Goal: Task Accomplishment & Management: Manage account settings

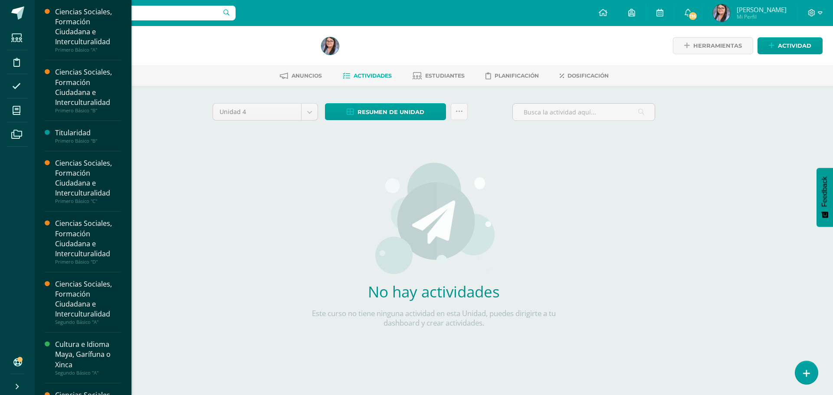
scroll to position [49, 0]
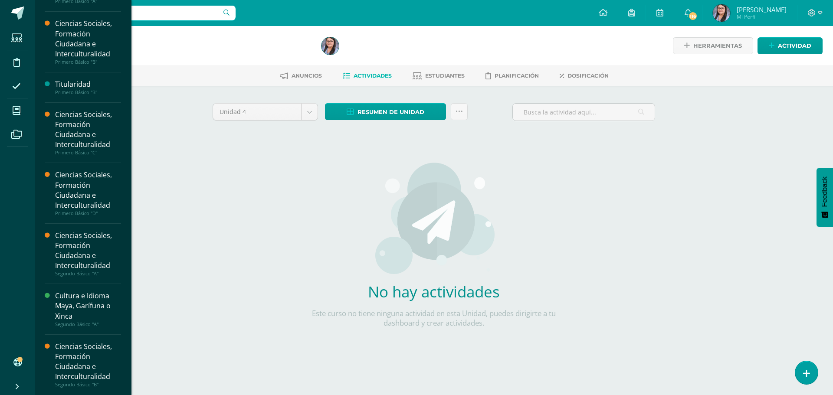
click at [73, 357] on div "Ciencias Sociales, Formación Ciudadana e Interculturalidad" at bounding box center [88, 362] width 66 height 40
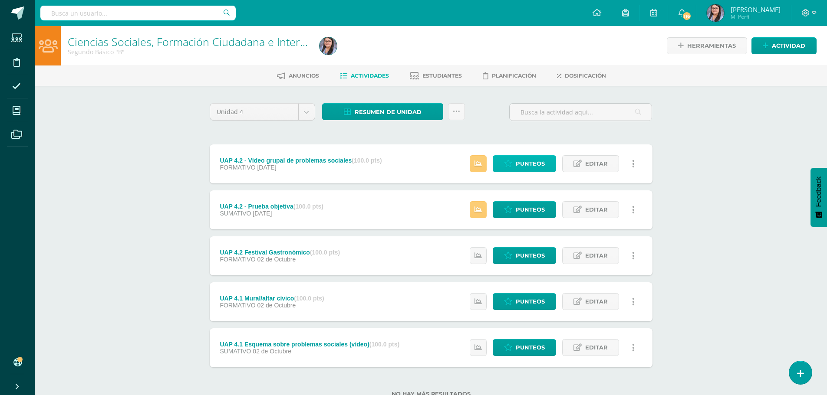
click at [516, 166] on span "Punteos" at bounding box center [529, 164] width 29 height 16
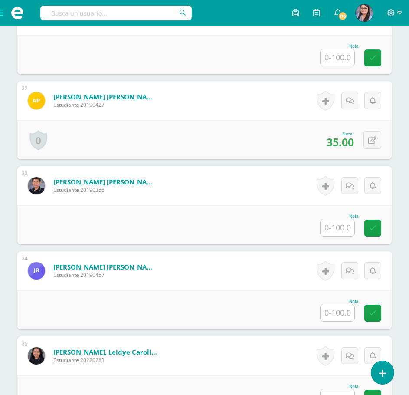
scroll to position [2857, 0]
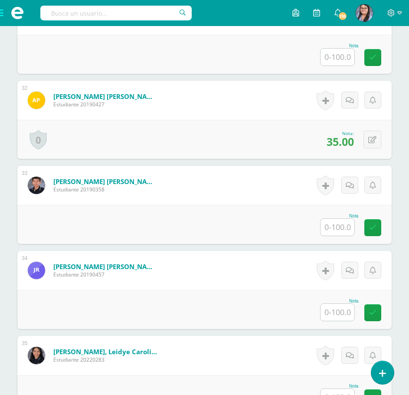
click at [341, 311] on input "text" at bounding box center [338, 312] width 34 height 17
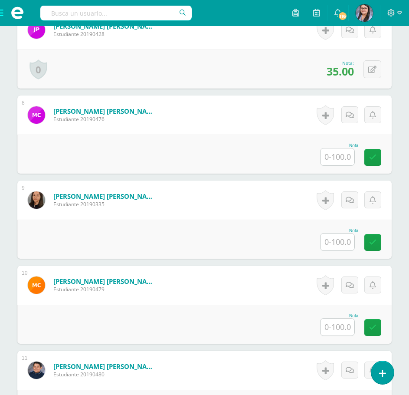
scroll to position [796, 0]
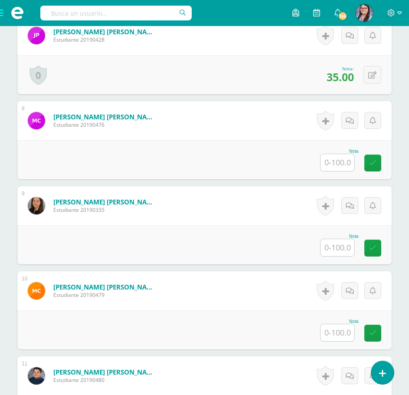
type input "35"
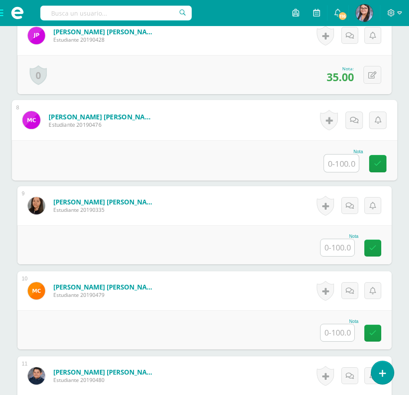
click at [340, 167] on input "text" at bounding box center [341, 162] width 35 height 17
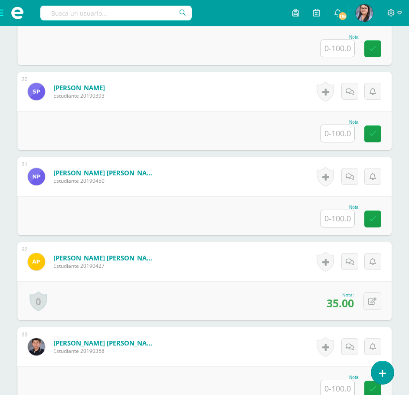
scroll to position [2705, 0]
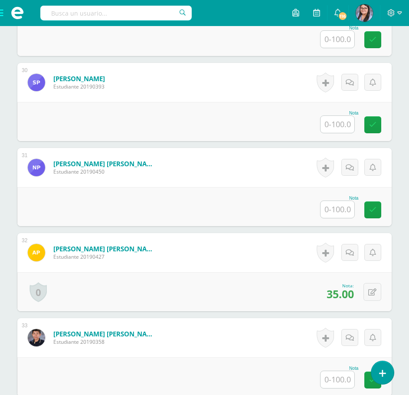
type input "35"
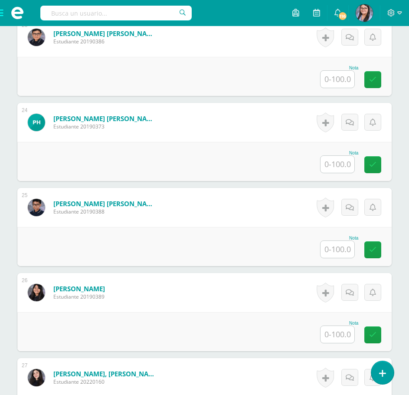
scroll to position [2141, 0]
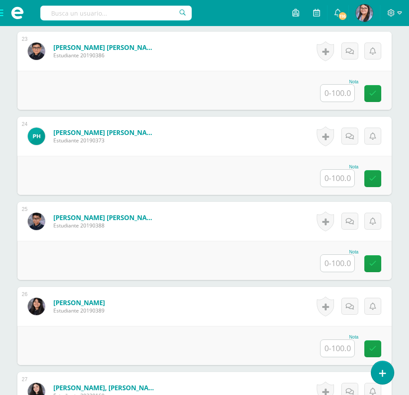
click at [337, 258] on input "text" at bounding box center [338, 263] width 34 height 17
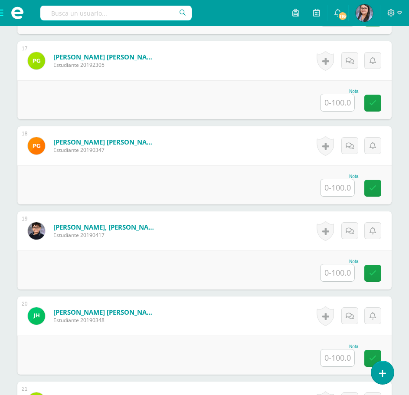
scroll to position [1620, 0]
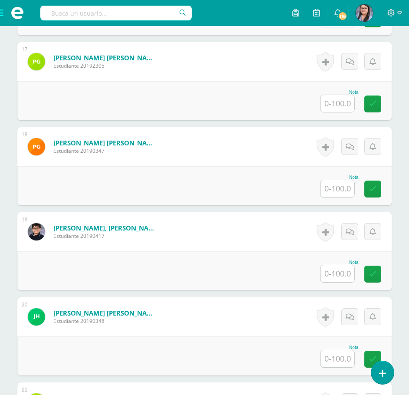
type input "75"
click at [346, 276] on input "text" at bounding box center [338, 273] width 34 height 17
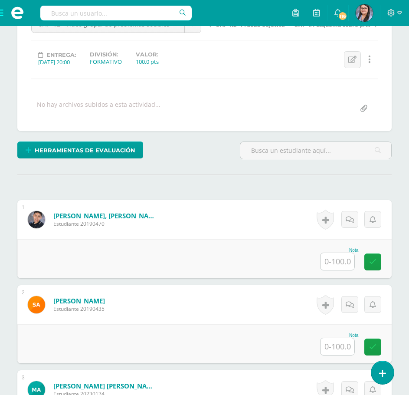
scroll to position [188, 0]
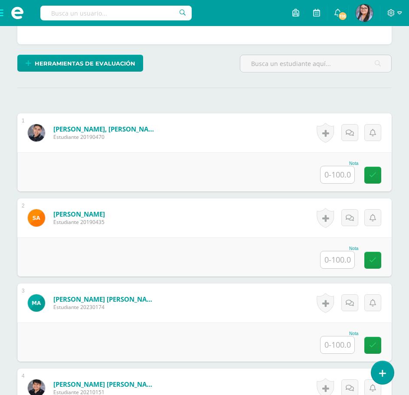
type input "75"
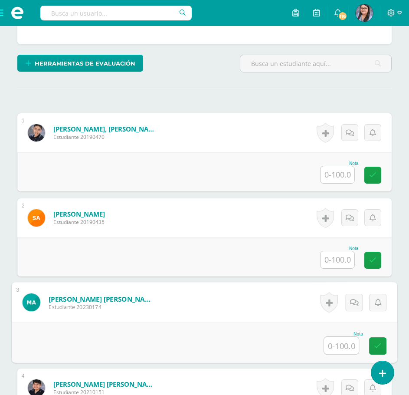
click at [339, 340] on input "text" at bounding box center [341, 345] width 35 height 17
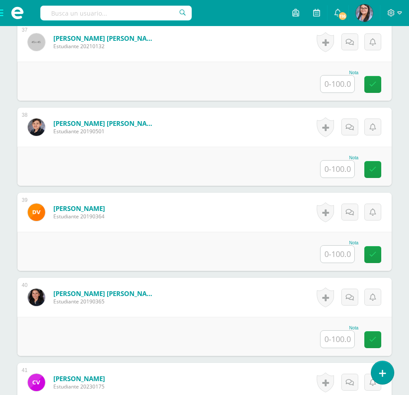
scroll to position [3356, 0]
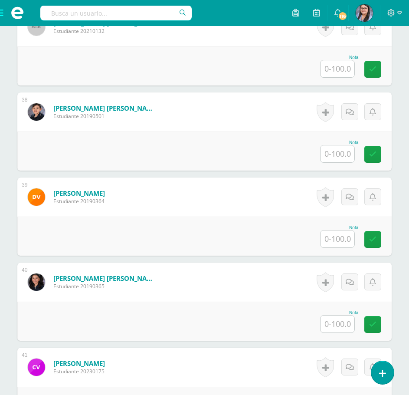
type input "75"
click at [345, 238] on input "text" at bounding box center [338, 238] width 34 height 17
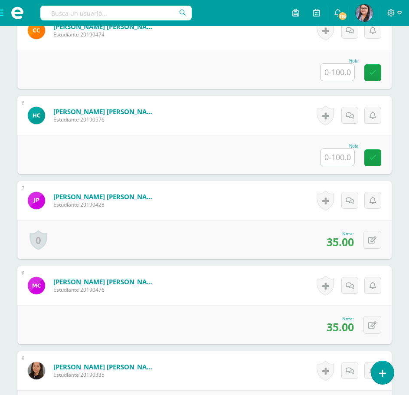
scroll to position [622, 0]
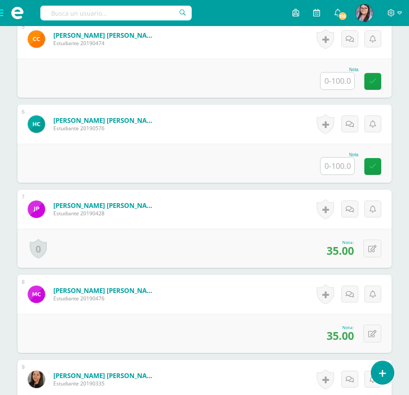
type input "75"
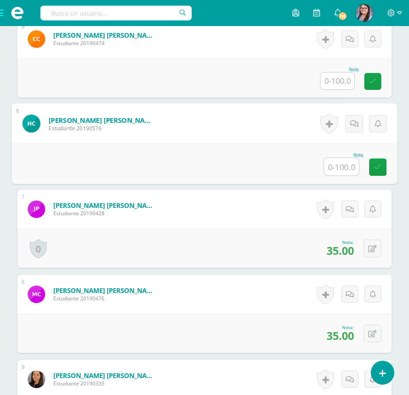
click at [334, 168] on input "text" at bounding box center [341, 166] width 35 height 17
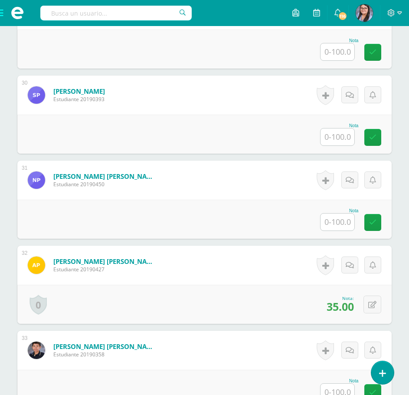
scroll to position [2705, 0]
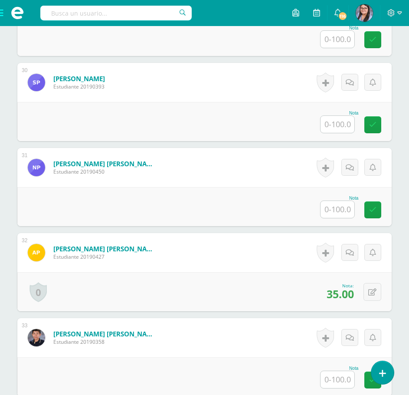
type input "75"
click at [345, 213] on input "text" at bounding box center [341, 209] width 35 height 17
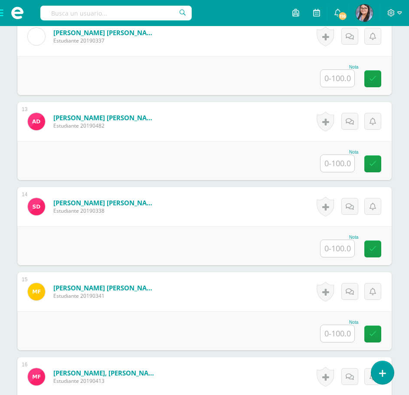
scroll to position [1230, 0]
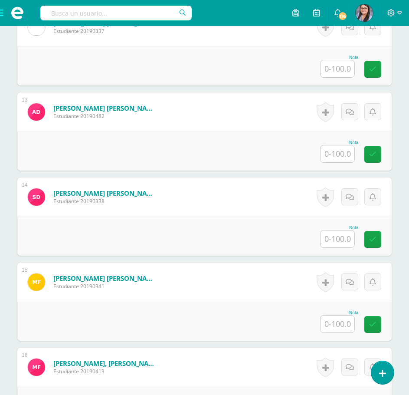
type input "85"
click at [338, 239] on input "text" at bounding box center [338, 238] width 34 height 17
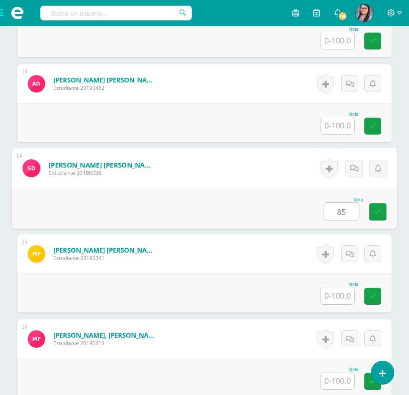
scroll to position [1273, 0]
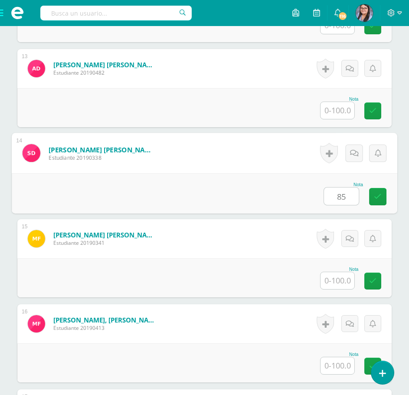
type input "85"
click at [336, 364] on input "text" at bounding box center [338, 365] width 34 height 17
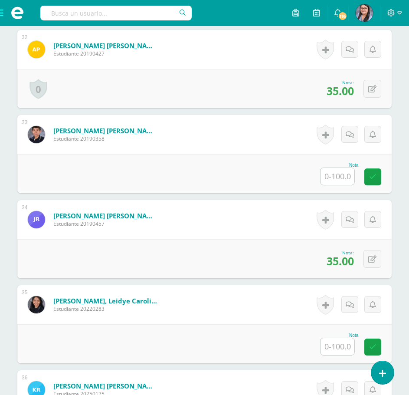
scroll to position [2922, 0]
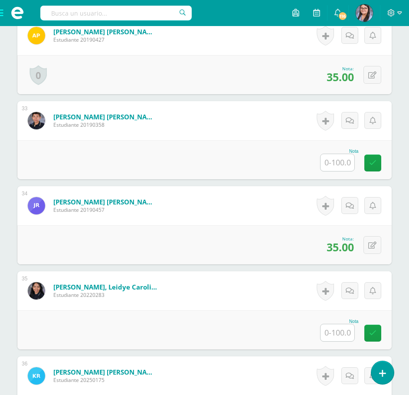
type input "85"
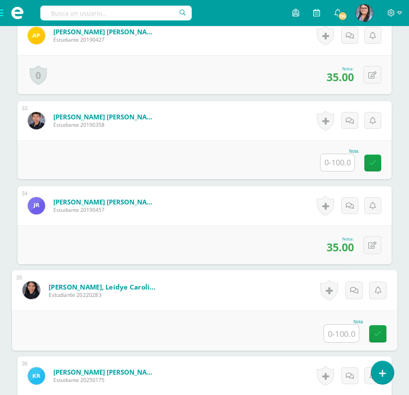
click at [330, 334] on input "text" at bounding box center [341, 333] width 35 height 17
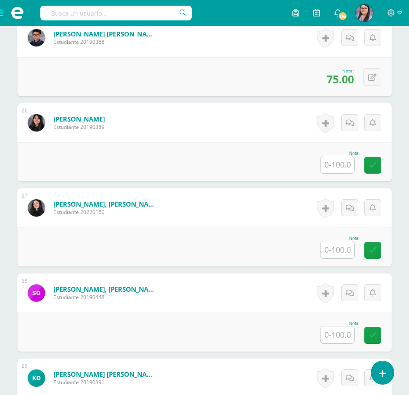
scroll to position [2314, 0]
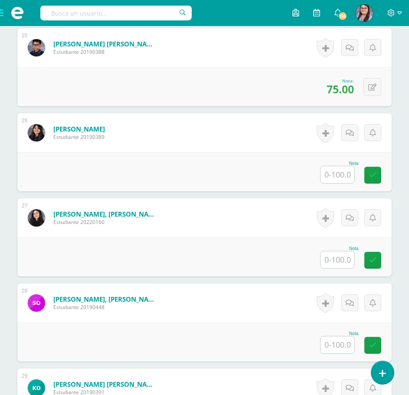
type input "85"
click at [337, 171] on input "text" at bounding box center [338, 174] width 34 height 17
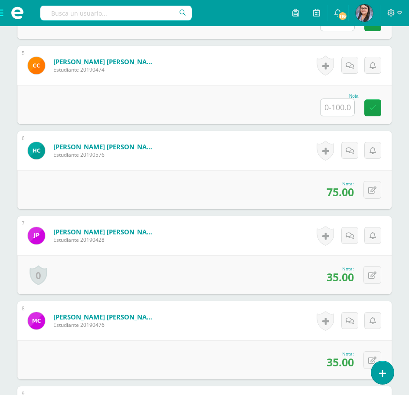
scroll to position [579, 0]
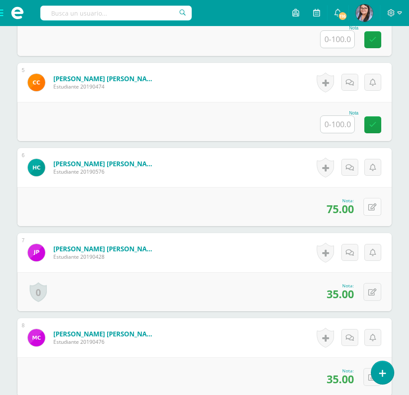
type input "85"
click at [365, 204] on div "0 Logros Logros obtenidos Aún no hay logros agregados Nota: 75.00" at bounding box center [204, 206] width 374 height 39
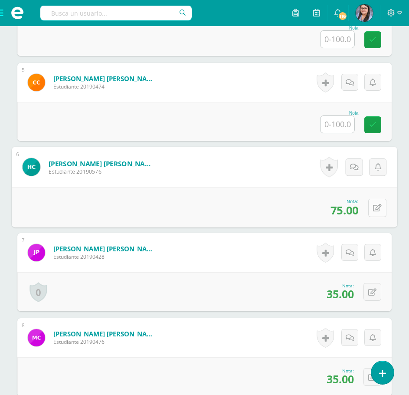
click at [377, 208] on icon at bounding box center [377, 207] width 9 height 7
type input "85"
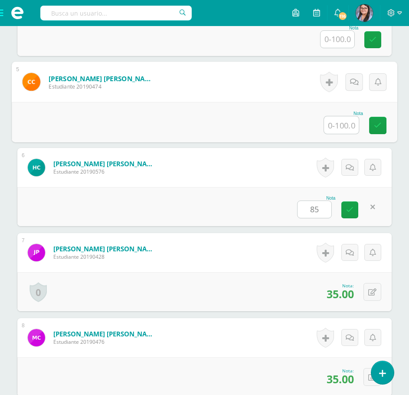
click at [343, 123] on input "text" at bounding box center [341, 124] width 35 height 17
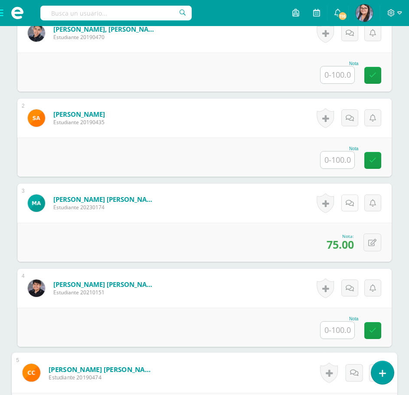
scroll to position [304, 0]
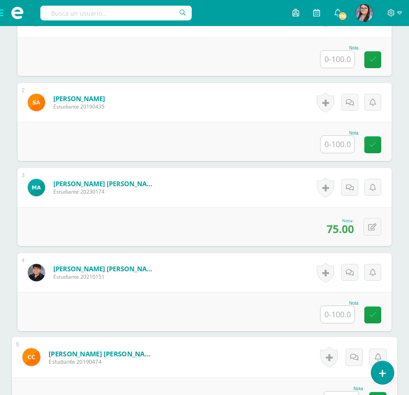
type input "75"
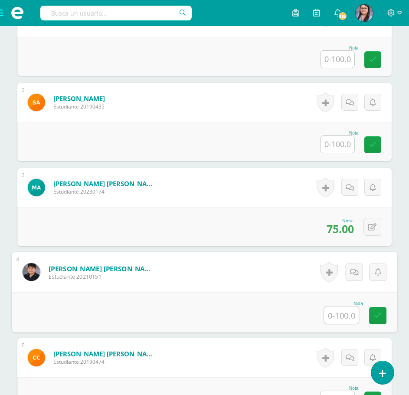
click at [344, 313] on input "text" at bounding box center [341, 314] width 35 height 17
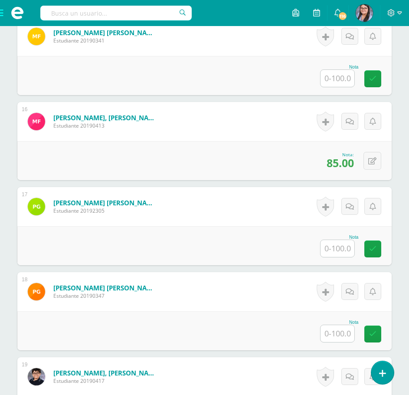
scroll to position [1562, 0]
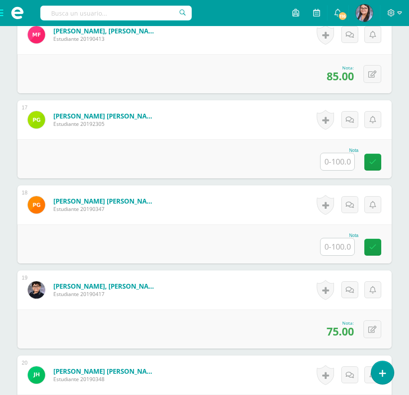
type input "95"
click at [346, 244] on input "text" at bounding box center [338, 246] width 34 height 17
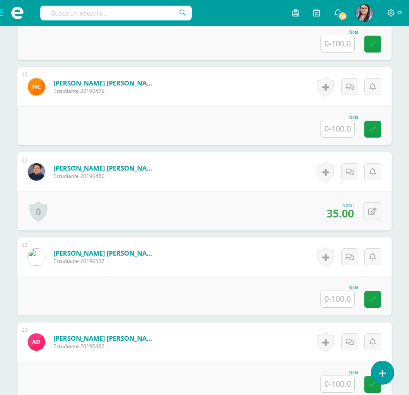
scroll to position [998, 0]
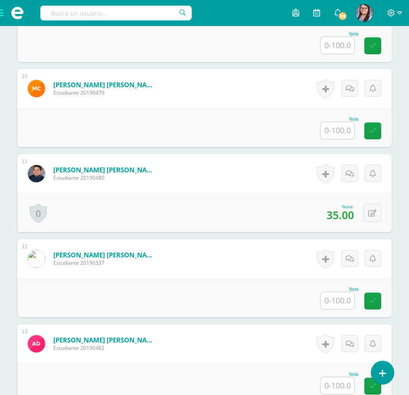
type input "95"
click at [334, 129] on input "text" at bounding box center [338, 130] width 34 height 17
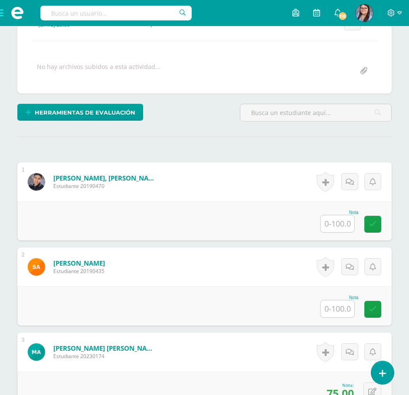
scroll to position [130, 0]
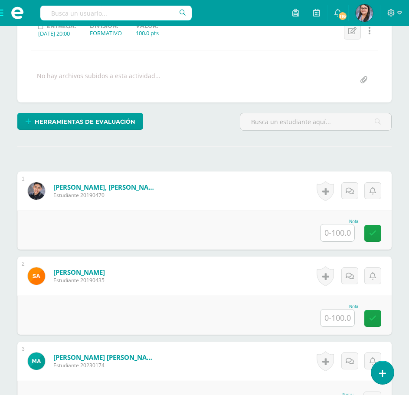
type input "95"
click at [348, 231] on input "text" at bounding box center [338, 232] width 34 height 17
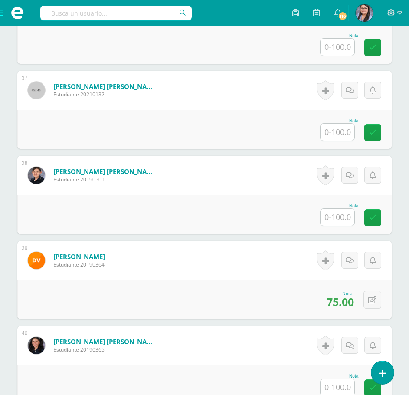
scroll to position [3254, 0]
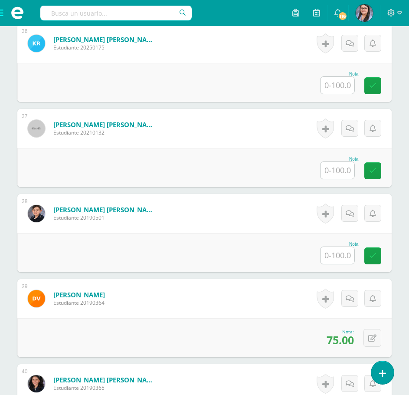
type input "95"
click at [340, 255] on input "text" at bounding box center [338, 255] width 34 height 17
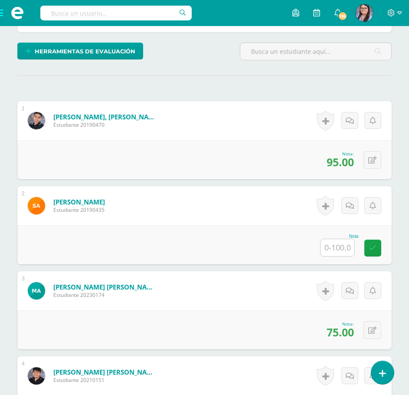
scroll to position [174, 0]
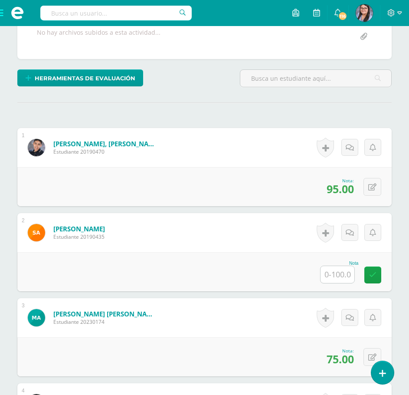
type input "95"
click at [329, 269] on input "text" at bounding box center [338, 274] width 34 height 17
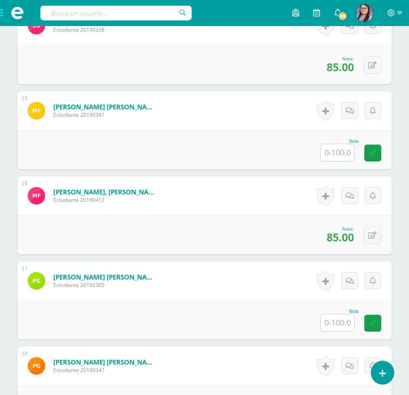
scroll to position [1519, 0]
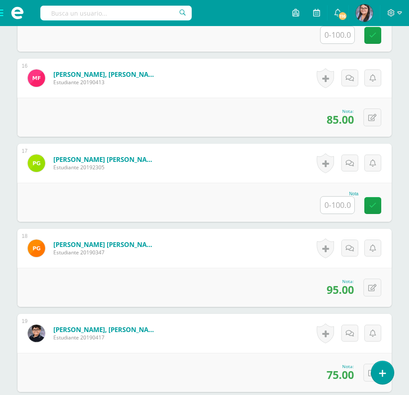
type input "50"
click at [342, 200] on input "text" at bounding box center [338, 205] width 34 height 17
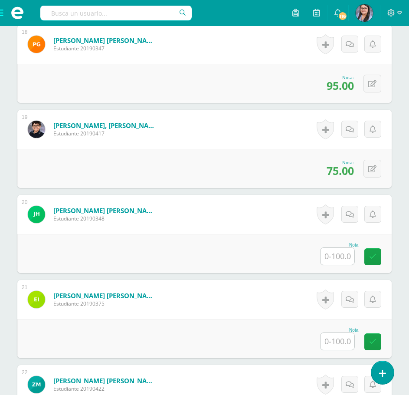
scroll to position [1736, 0]
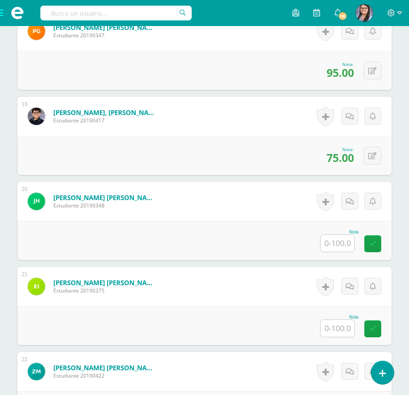
type input "50"
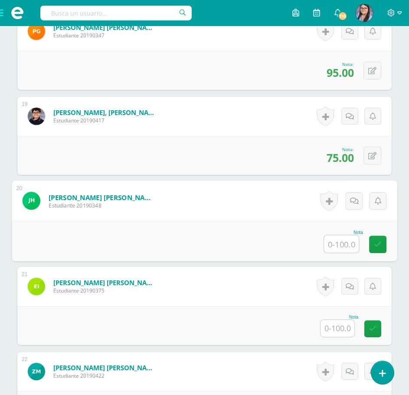
click at [330, 238] on input "text" at bounding box center [341, 243] width 35 height 17
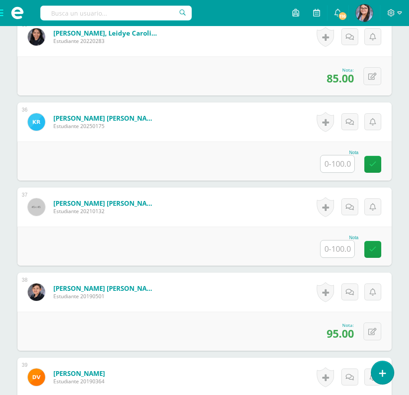
scroll to position [3254, 0]
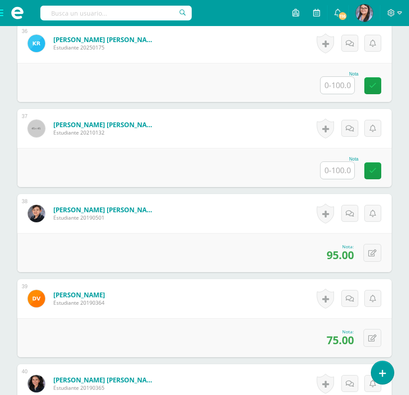
type input "50"
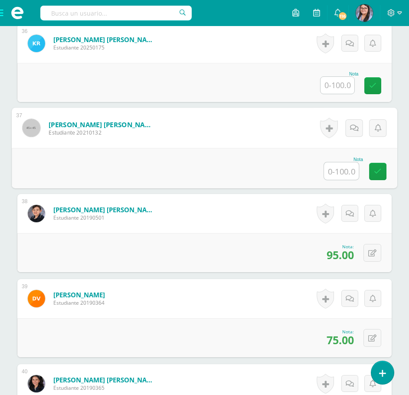
click at [338, 163] on input "text" at bounding box center [341, 170] width 35 height 17
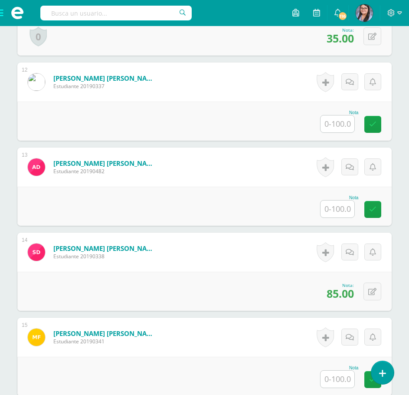
scroll to position [1172, 0]
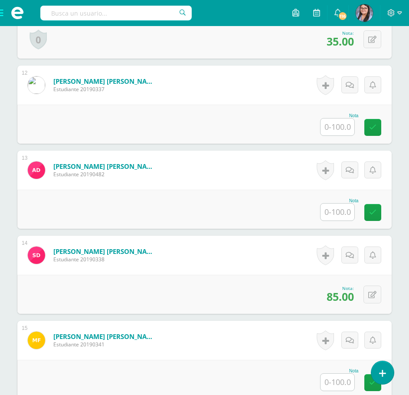
type input "50"
click at [339, 217] on input "text" at bounding box center [338, 211] width 34 height 17
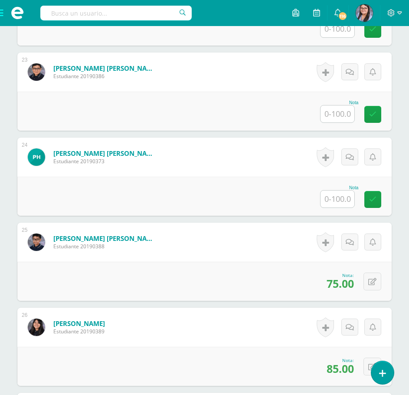
scroll to position [2126, 0]
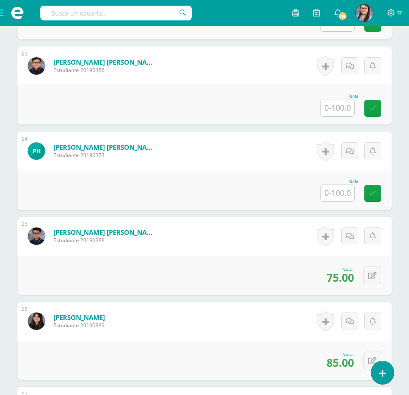
type input "50"
click at [349, 103] on input "text" at bounding box center [338, 107] width 34 height 17
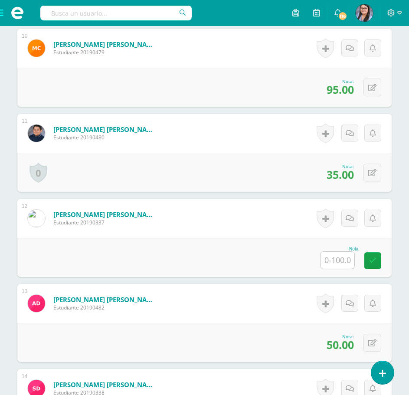
scroll to position [1041, 0]
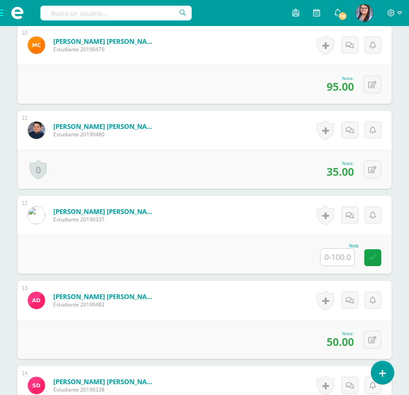
type input "50"
click at [329, 253] on input "text" at bounding box center [338, 257] width 34 height 17
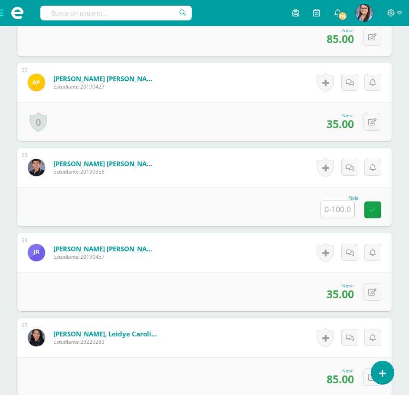
scroll to position [3037, 0]
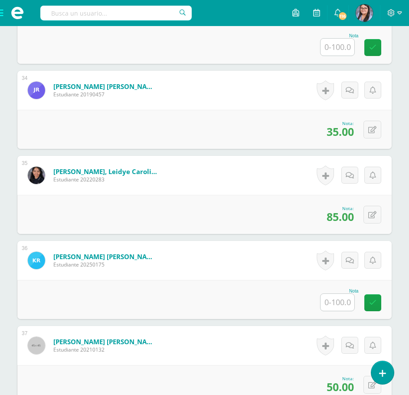
type input "50"
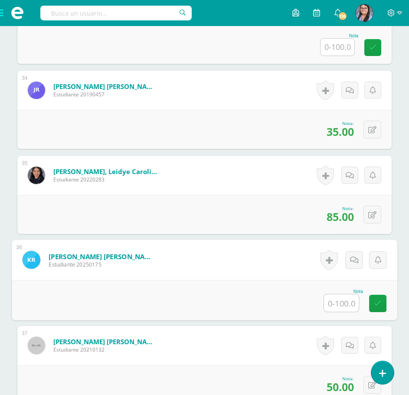
click at [340, 303] on input "text" at bounding box center [341, 302] width 35 height 17
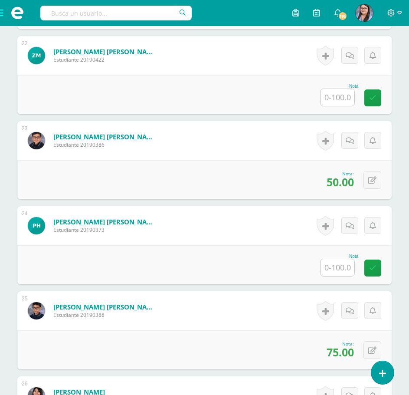
scroll to position [2039, 0]
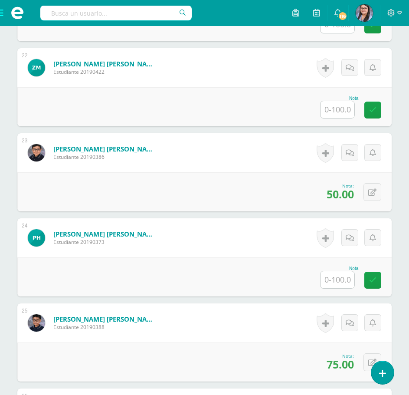
type input "50"
click at [348, 115] on input "text" at bounding box center [338, 109] width 34 height 17
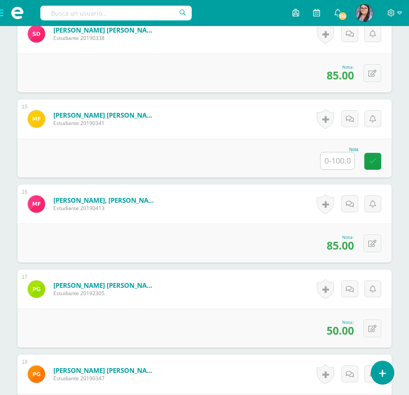
scroll to position [1388, 0]
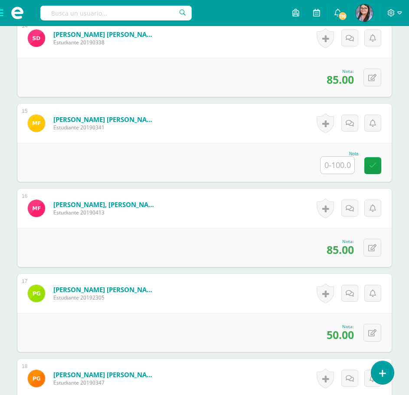
type input "50"
click at [335, 165] on input "text" at bounding box center [338, 165] width 34 height 17
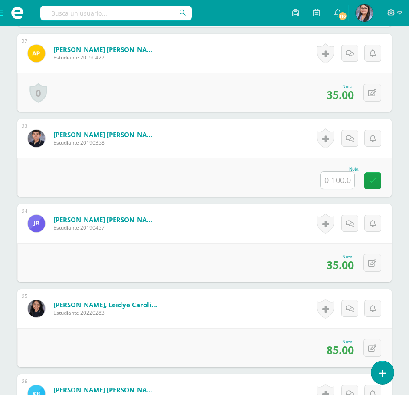
scroll to position [2994, 0]
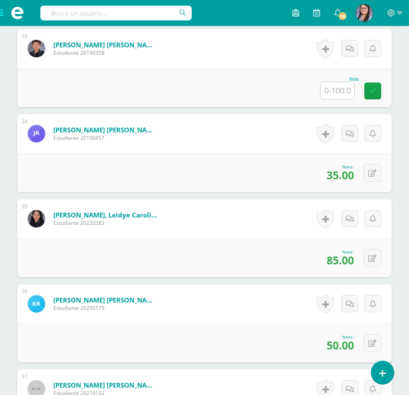
type input "50"
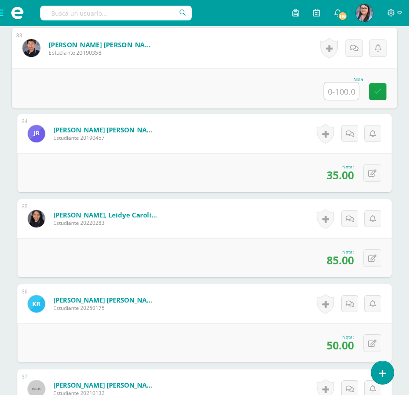
click at [334, 94] on input "text" at bounding box center [341, 90] width 35 height 17
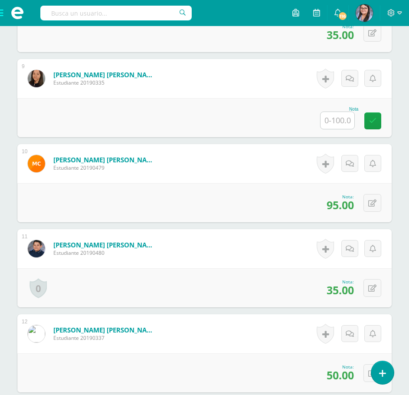
scroll to position [868, 0]
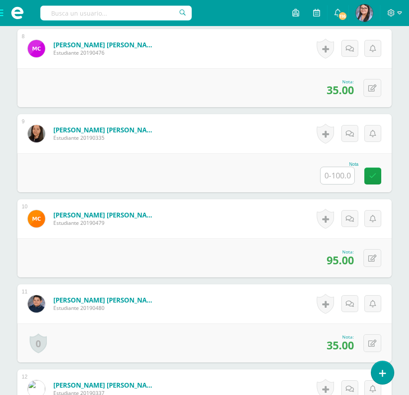
type input "50"
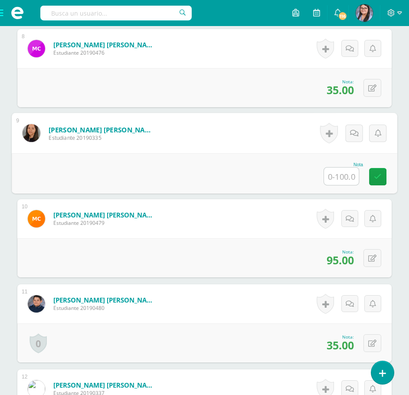
click at [345, 180] on input "text" at bounding box center [341, 175] width 35 height 17
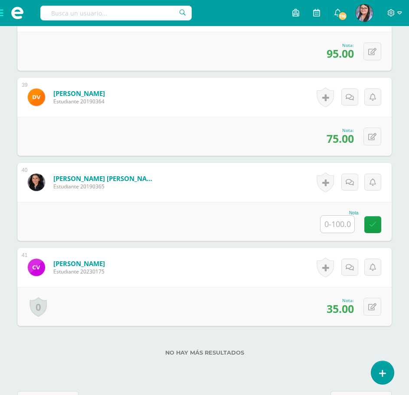
scroll to position [3443, 0]
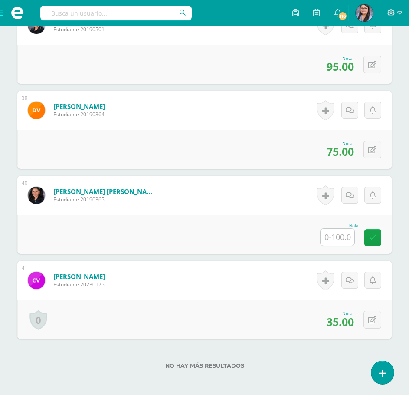
type input "50"
click at [344, 234] on input "text" at bounding box center [338, 237] width 34 height 17
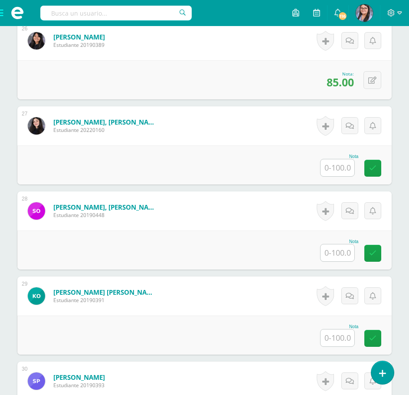
scroll to position [2401, 0]
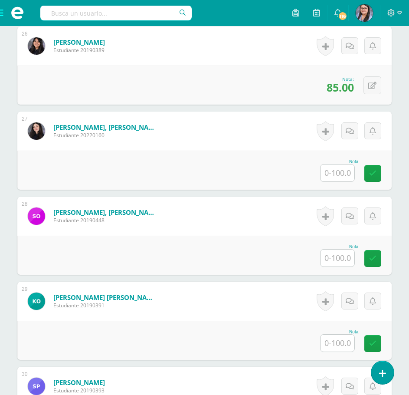
type input "80"
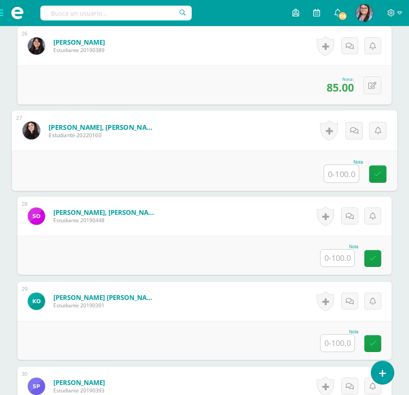
click at [330, 177] on input "text" at bounding box center [341, 173] width 35 height 17
type input "80"
click at [351, 254] on input "text" at bounding box center [338, 257] width 34 height 17
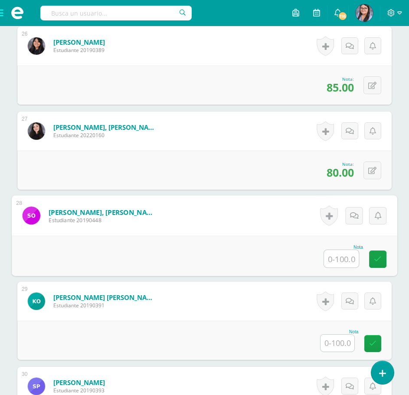
type input "0"
type input "80"
click at [336, 342] on input "text" at bounding box center [338, 343] width 34 height 17
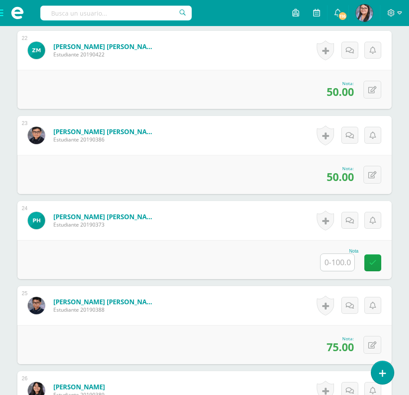
scroll to position [2054, 0]
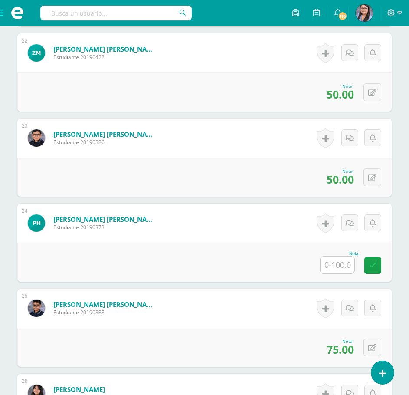
type input "80"
click at [343, 269] on input "text" at bounding box center [341, 265] width 35 height 17
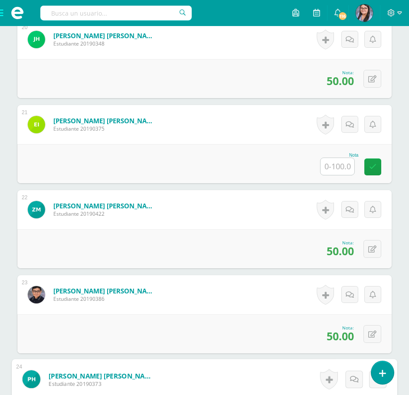
scroll to position [1794, 0]
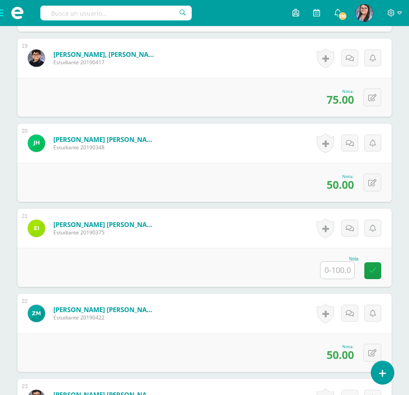
type input "75"
click at [343, 269] on input "text" at bounding box center [338, 270] width 34 height 17
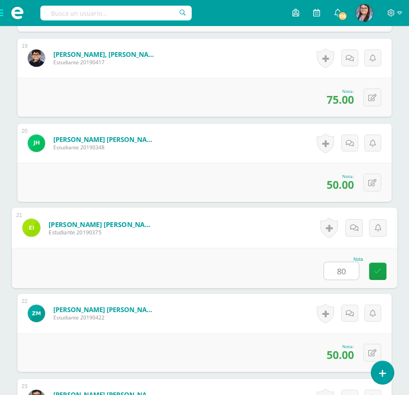
type input "80"
click at [305, 252] on div "Nota 80" at bounding box center [205, 268] width 386 height 40
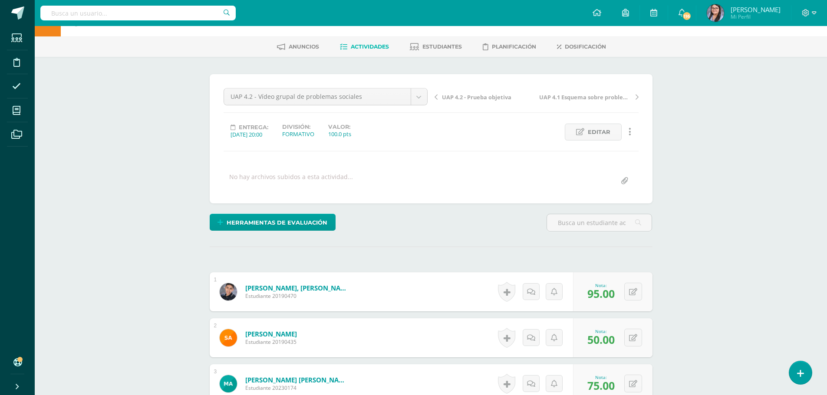
scroll to position [0, 0]
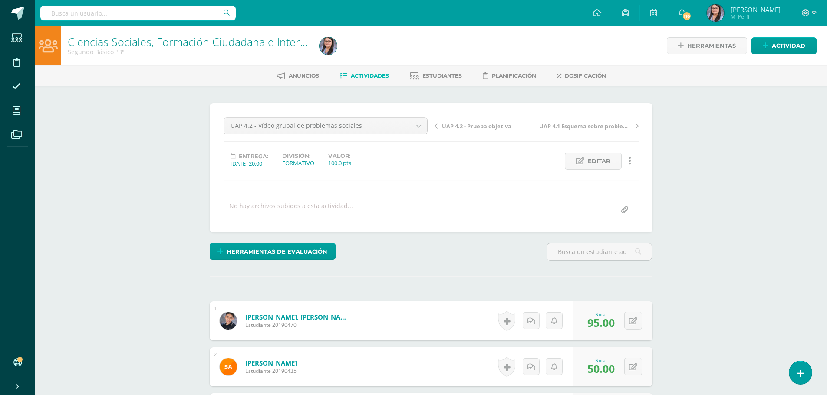
click at [373, 75] on span "Actividades" at bounding box center [370, 75] width 38 height 7
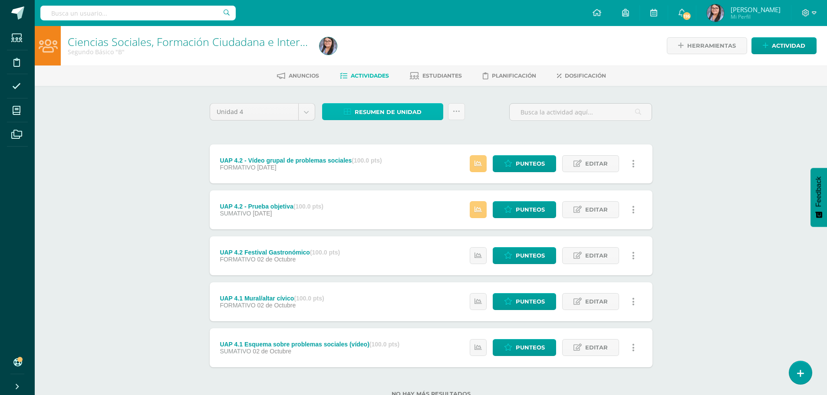
click at [384, 113] on span "Resumen de unidad" at bounding box center [387, 112] width 67 height 16
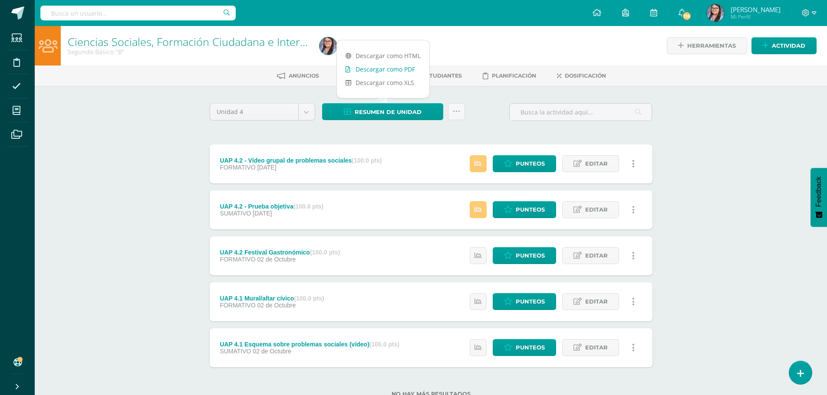
click at [382, 66] on link "Descargar como PDF" at bounding box center [383, 68] width 92 height 13
click at [515, 211] on link "Punteos" at bounding box center [523, 209] width 63 height 17
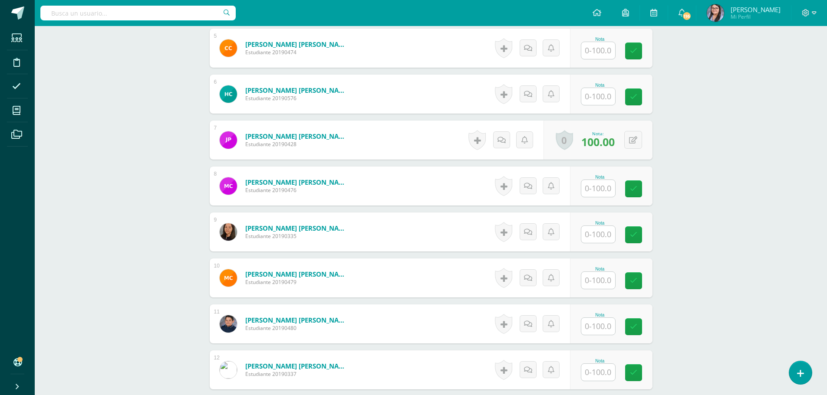
scroll to position [456, 0]
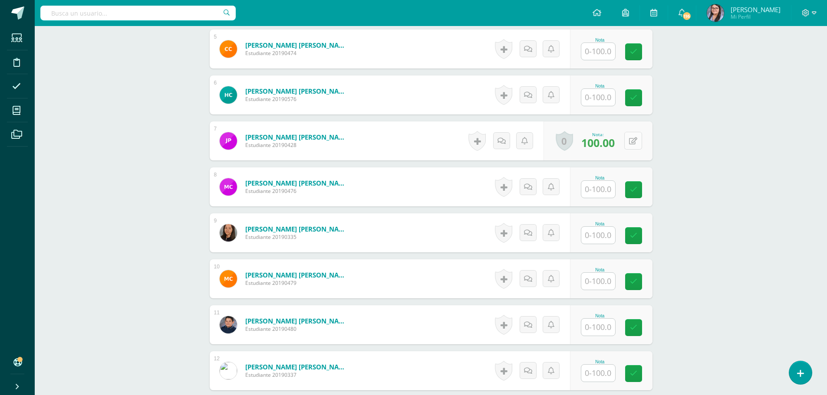
click at [637, 142] on button at bounding box center [633, 141] width 18 height 18
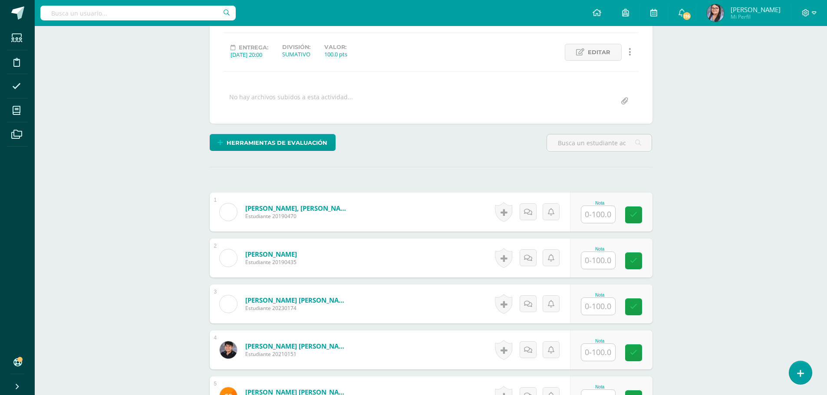
scroll to position [0, 0]
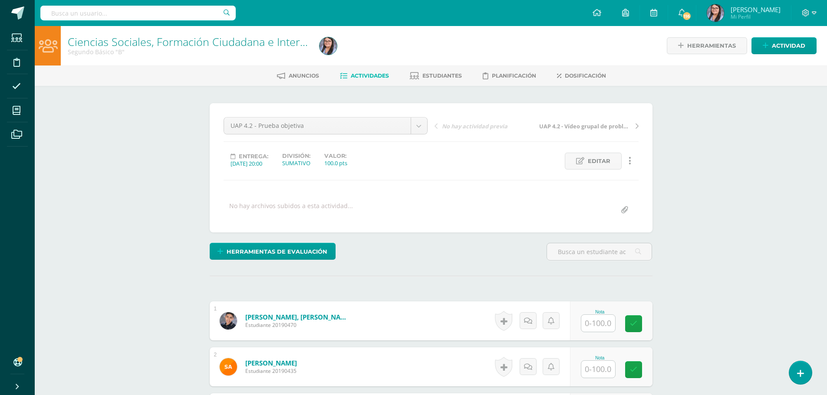
click at [364, 80] on link "Actividades" at bounding box center [364, 76] width 49 height 14
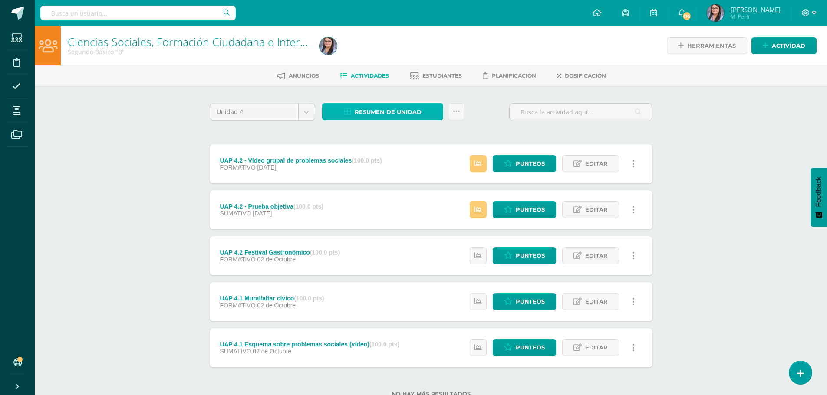
click at [395, 113] on span "Resumen de unidad" at bounding box center [387, 112] width 67 height 16
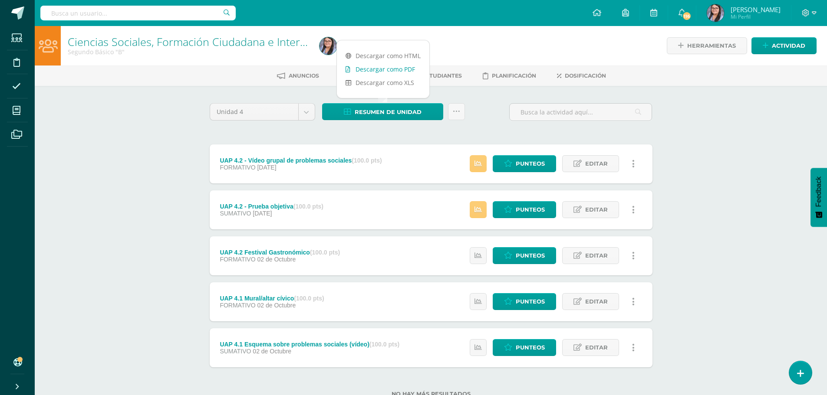
click at [403, 69] on link "Descargar como PDF" at bounding box center [383, 68] width 92 height 13
click at [473, 121] on div "Unidad 4 Unidad 1 Unidad 2 Unidad 3 Unidad 4 Resumen de unidad Subir actividade…" at bounding box center [431, 115] width 450 height 25
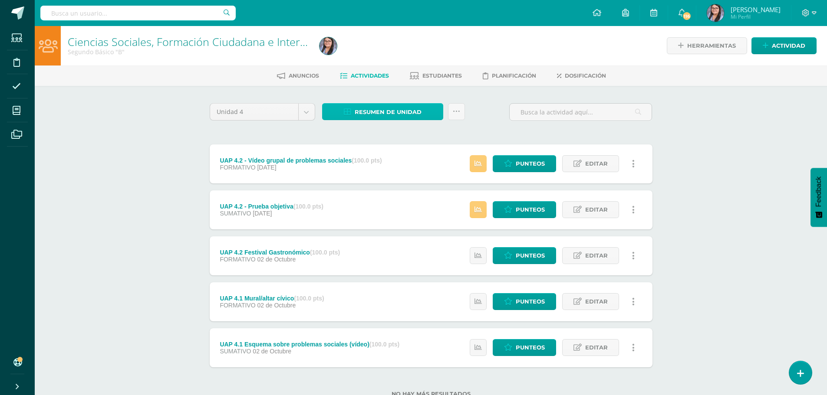
click at [415, 112] on span "Resumen de unidad" at bounding box center [387, 112] width 67 height 16
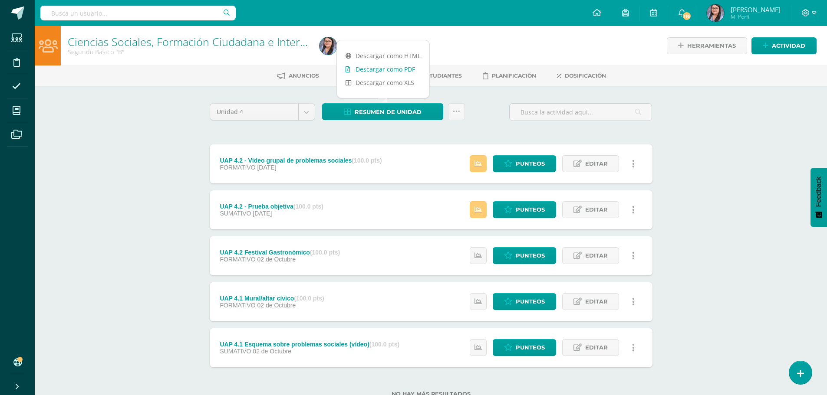
click at [398, 72] on link "Descargar como PDF" at bounding box center [383, 68] width 92 height 13
click at [529, 205] on span "Punteos" at bounding box center [529, 210] width 29 height 16
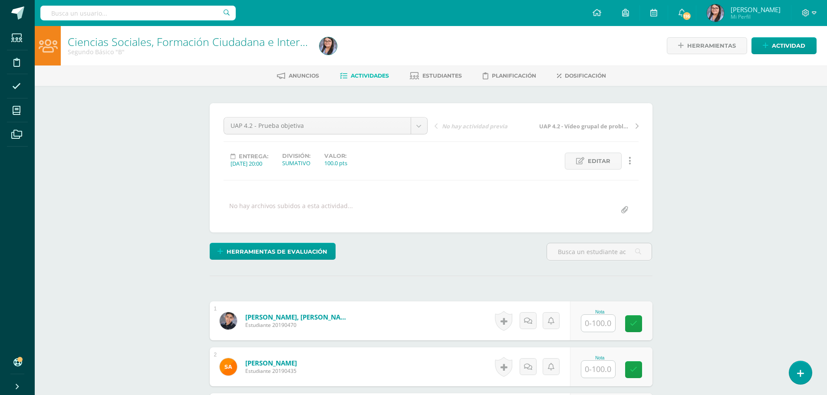
click at [357, 76] on span "Actividades" at bounding box center [370, 75] width 38 height 7
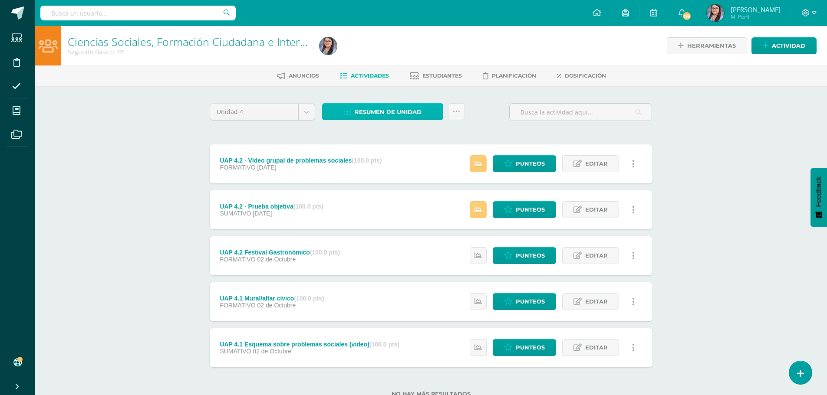
click at [371, 118] on span "Resumen de unidad" at bounding box center [387, 112] width 67 height 16
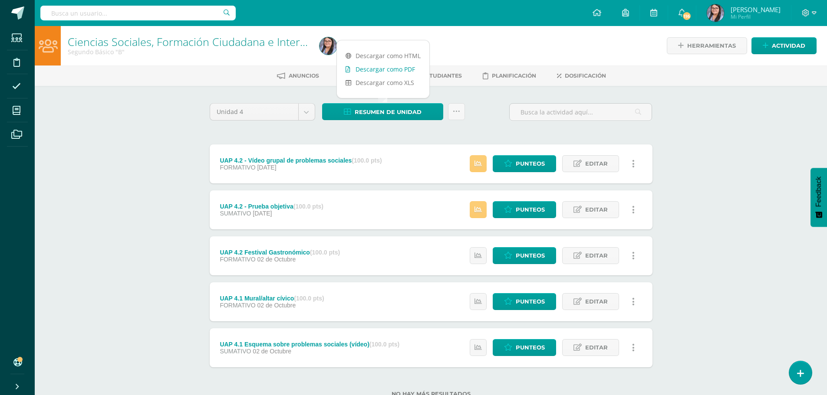
click at [384, 71] on link "Descargar como PDF" at bounding box center [383, 68] width 92 height 13
click at [121, 231] on div "Ciencias Sociales, Formación Ciudadana e Interculturalidad Segundo Básico "B" H…" at bounding box center [431, 225] width 792 height 399
